Goal: Information Seeking & Learning: Find specific fact

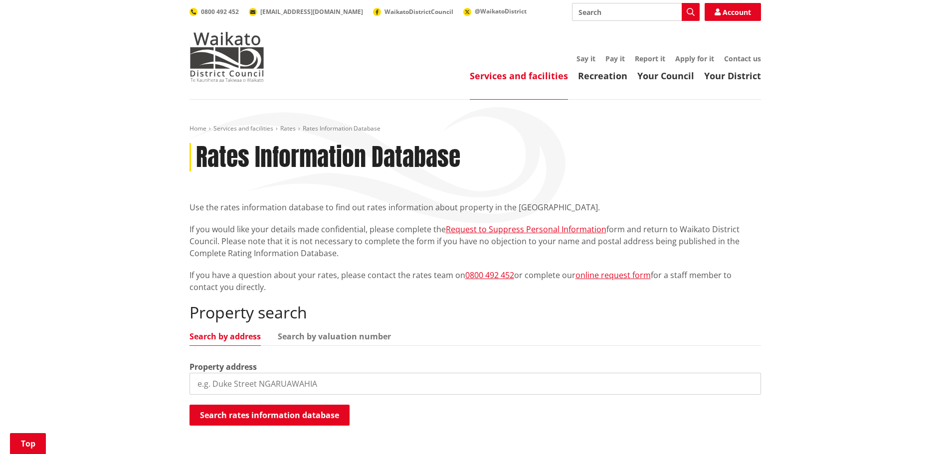
scroll to position [200, 0]
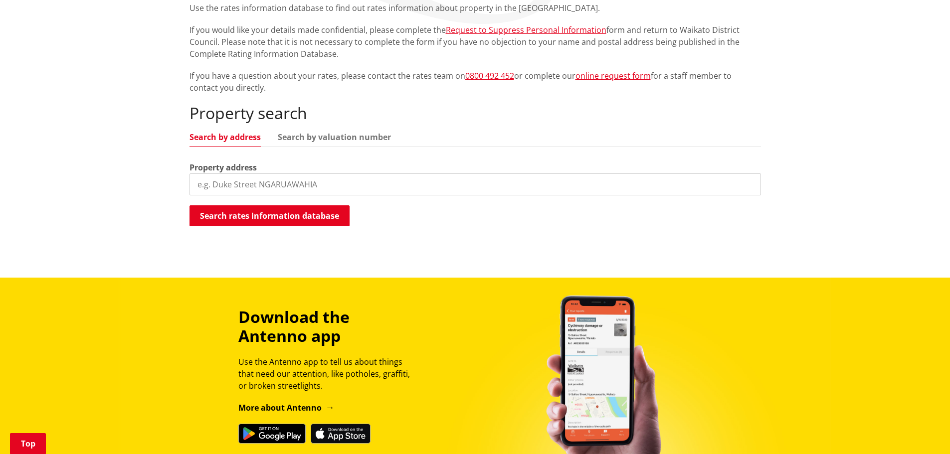
click at [261, 186] on input "search" at bounding box center [476, 185] width 572 height 22
paste input "[STREET_ADDRESS]"
click at [306, 211] on button "Search rates information database" at bounding box center [270, 216] width 160 height 21
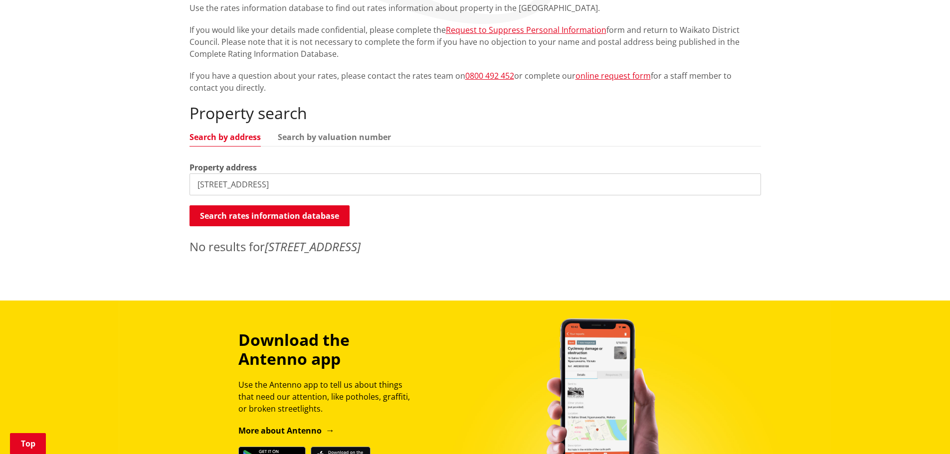
drag, startPoint x: 369, startPoint y: 182, endPoint x: 277, endPoint y: 181, distance: 91.8
click at [277, 181] on input "[STREET_ADDRESS]" at bounding box center [476, 185] width 572 height 22
type input "[STREET_ADDRESS]"
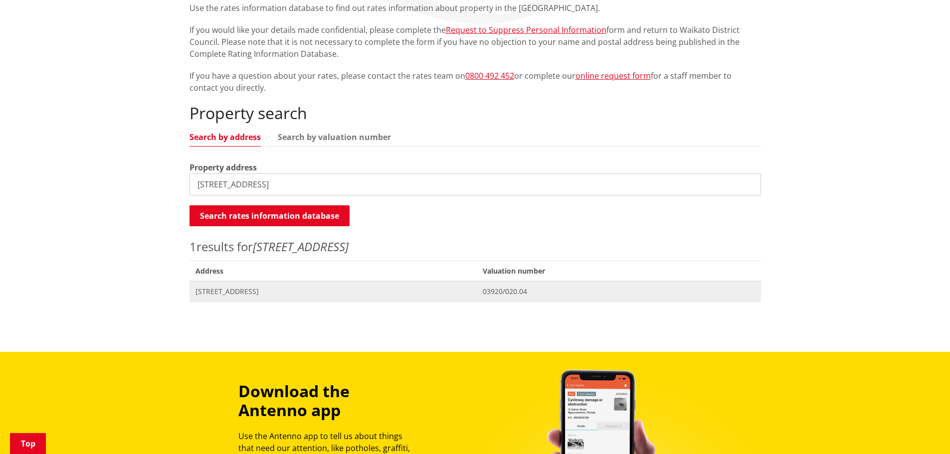
click at [255, 282] on span "Address [STREET_ADDRESS]" at bounding box center [334, 291] width 288 height 20
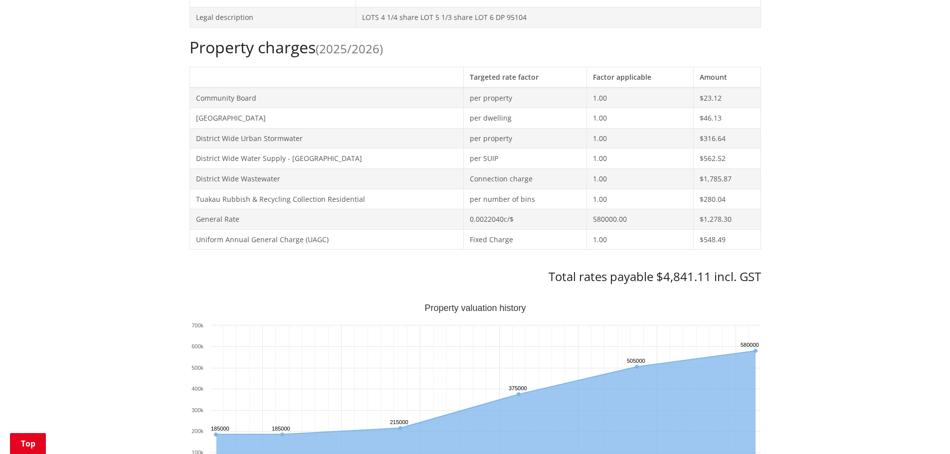
scroll to position [399, 0]
click at [682, 278] on h3 "Total rates payable $4,841.11 incl. GST" at bounding box center [476, 276] width 572 height 14
copy h3 "4,841.11"
